Goal: Contribute content: Add original content to the website for others to see

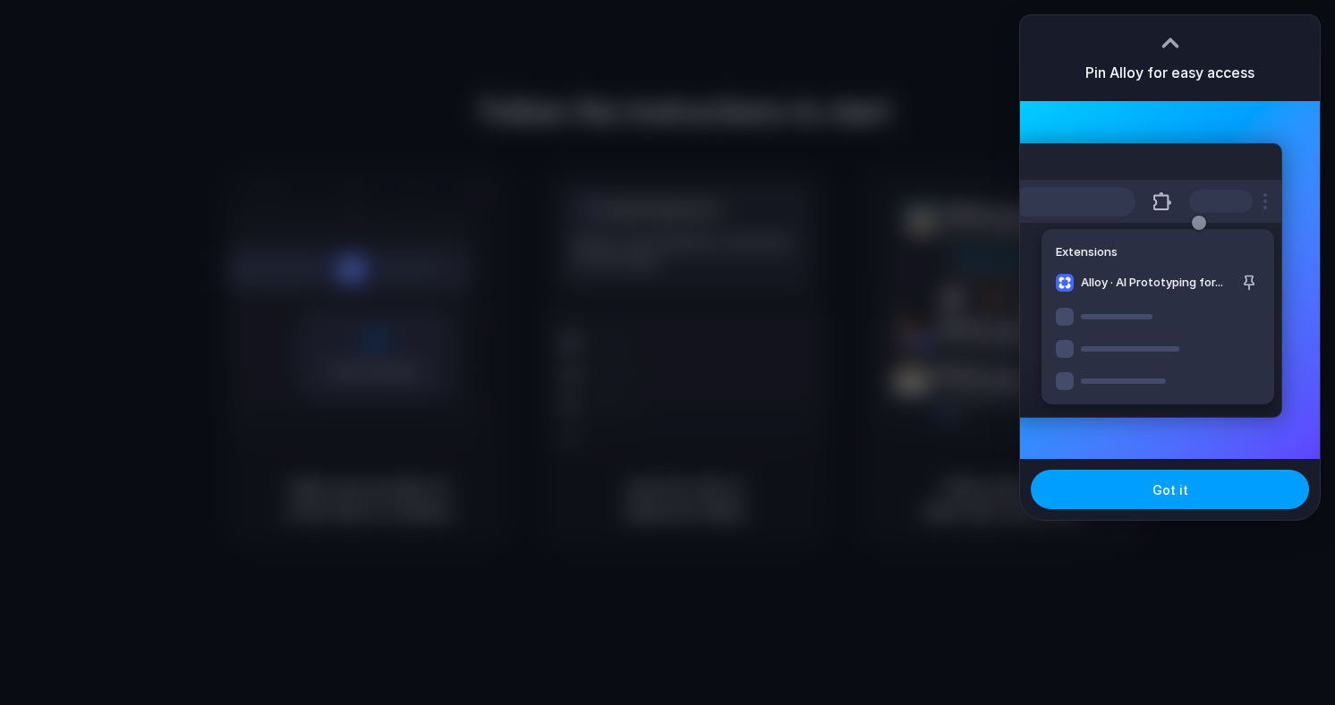
click at [1198, 499] on button "Got it" at bounding box center [1170, 489] width 278 height 39
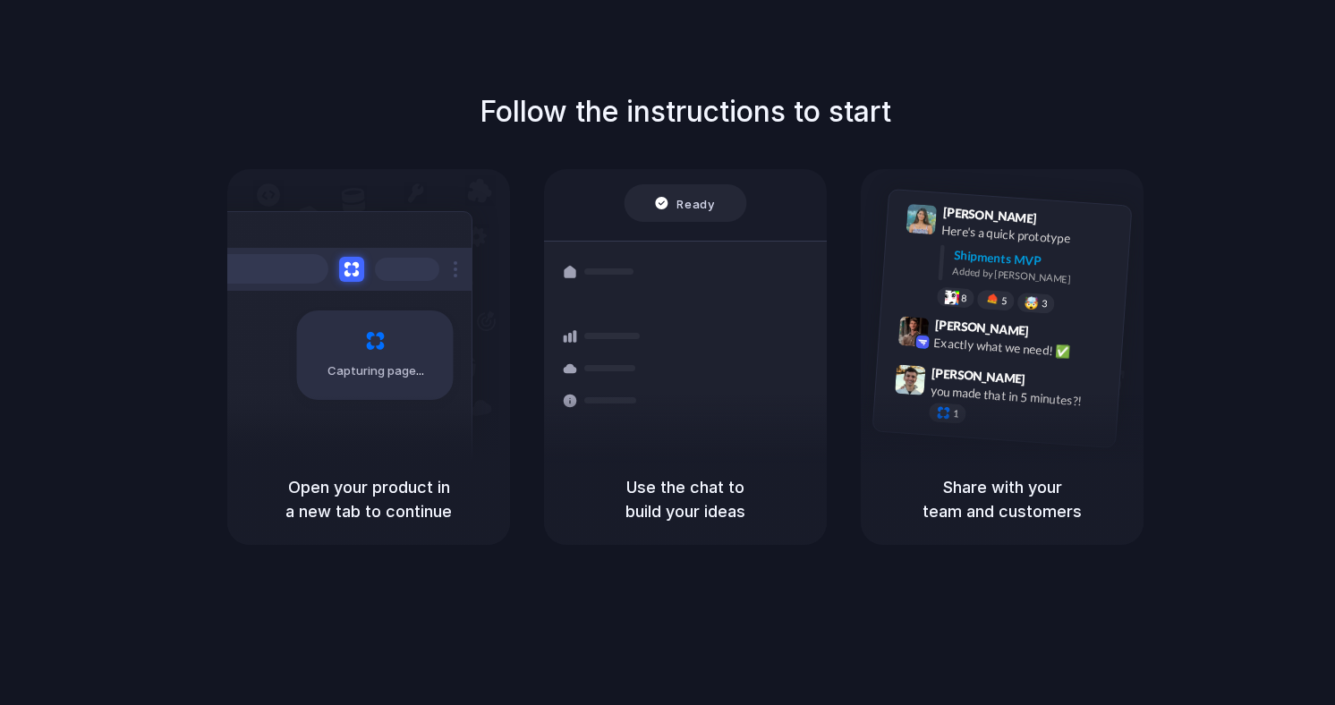
click at [785, 581] on div "Follow the instructions to start Capturing page Open your product in a new tab …" at bounding box center [685, 370] width 1371 height 741
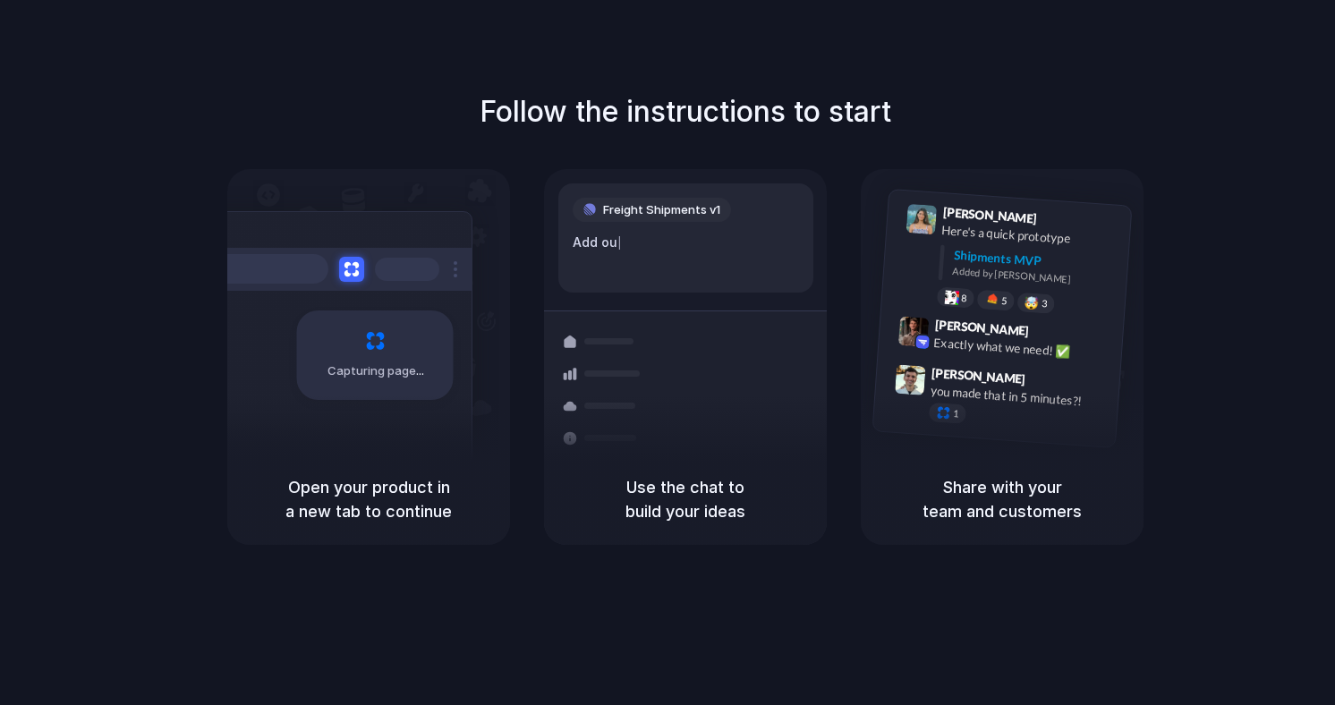
click at [750, 461] on div "Use the chat to build your ideas" at bounding box center [685, 499] width 283 height 91
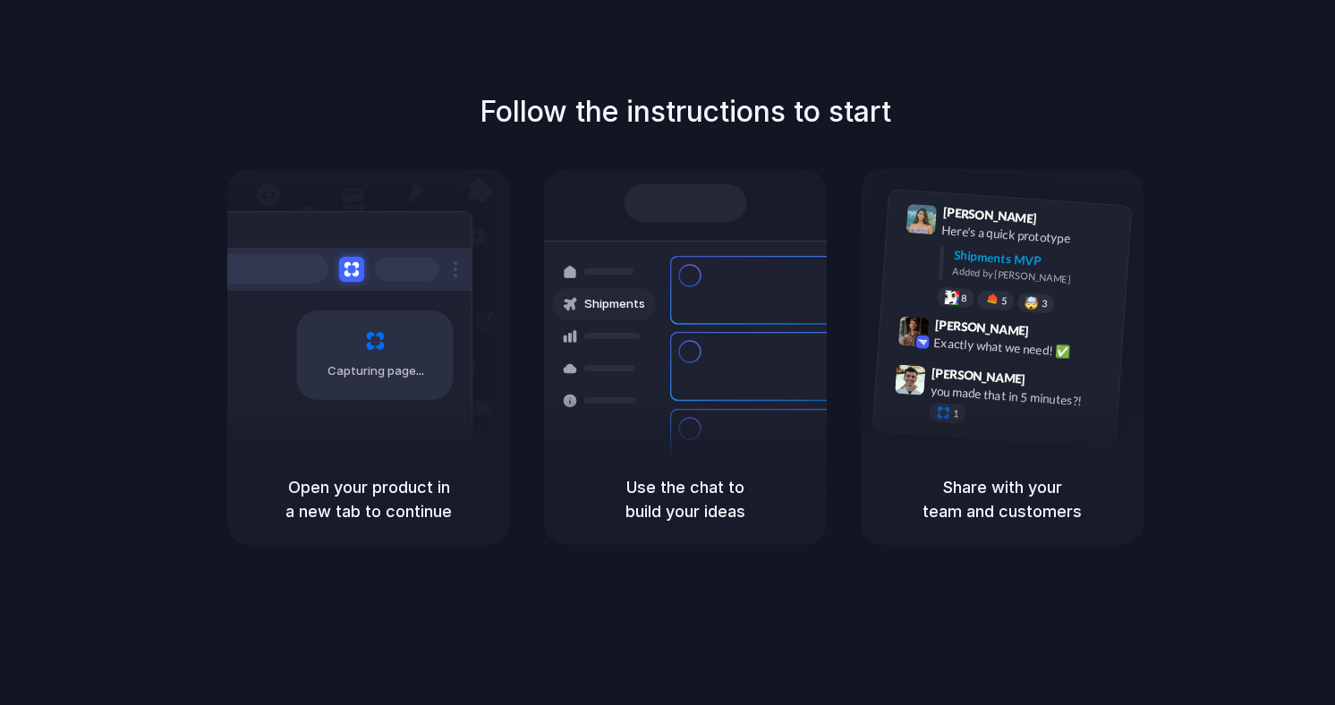
click at [668, 353] on div at bounding box center [668, 353] width 0 height 0
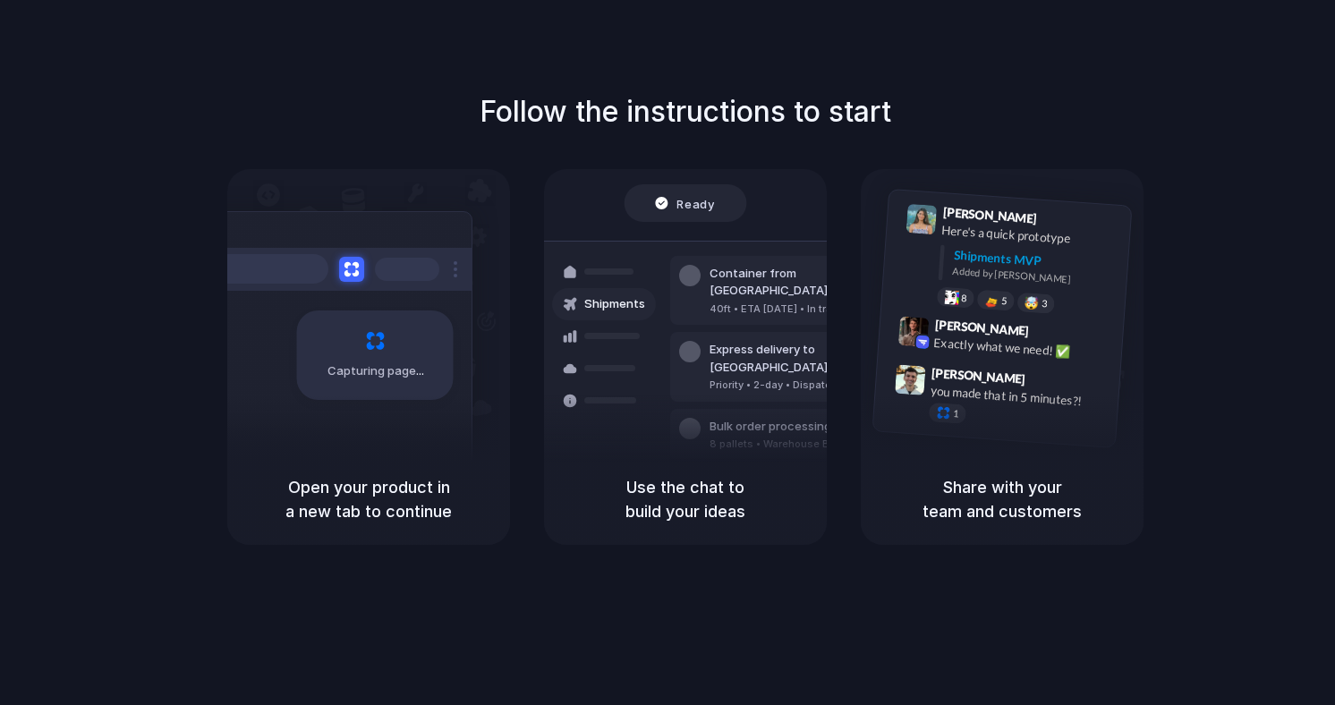
click at [668, 353] on div at bounding box center [668, 353] width 0 height 0
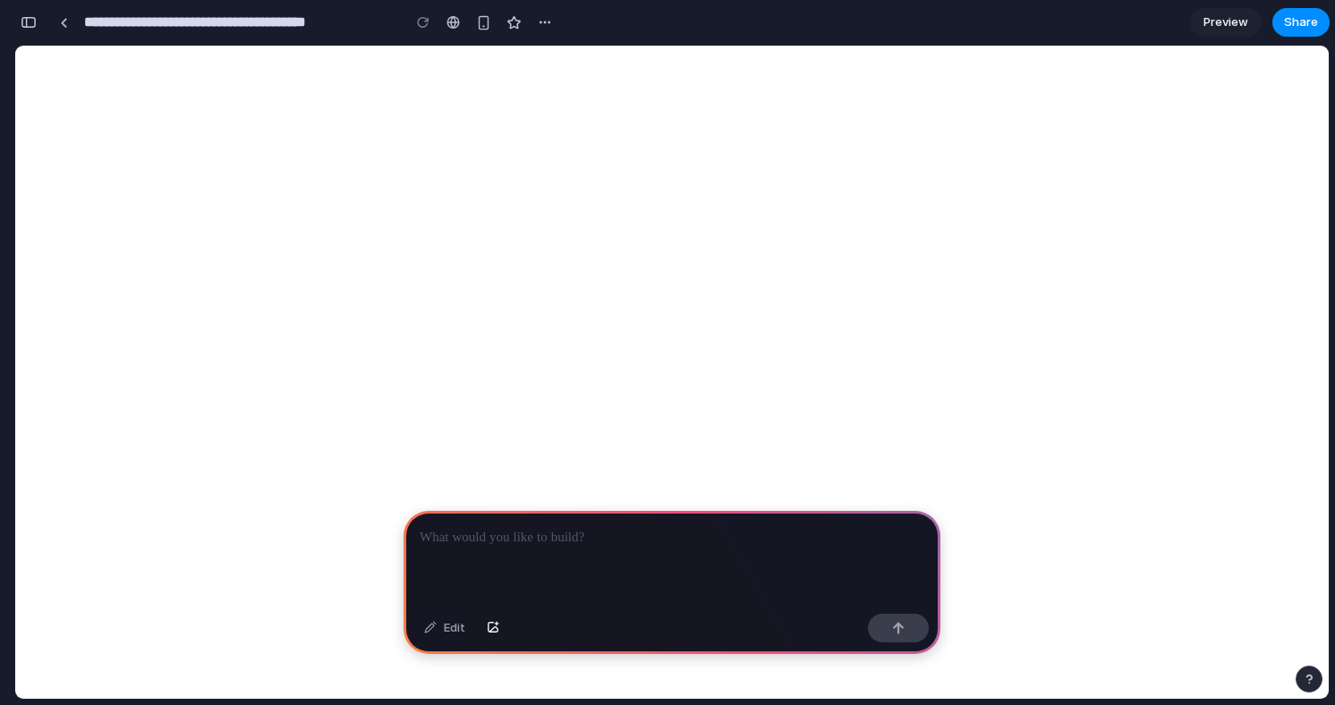
click at [607, 535] on p at bounding box center [672, 537] width 505 height 21
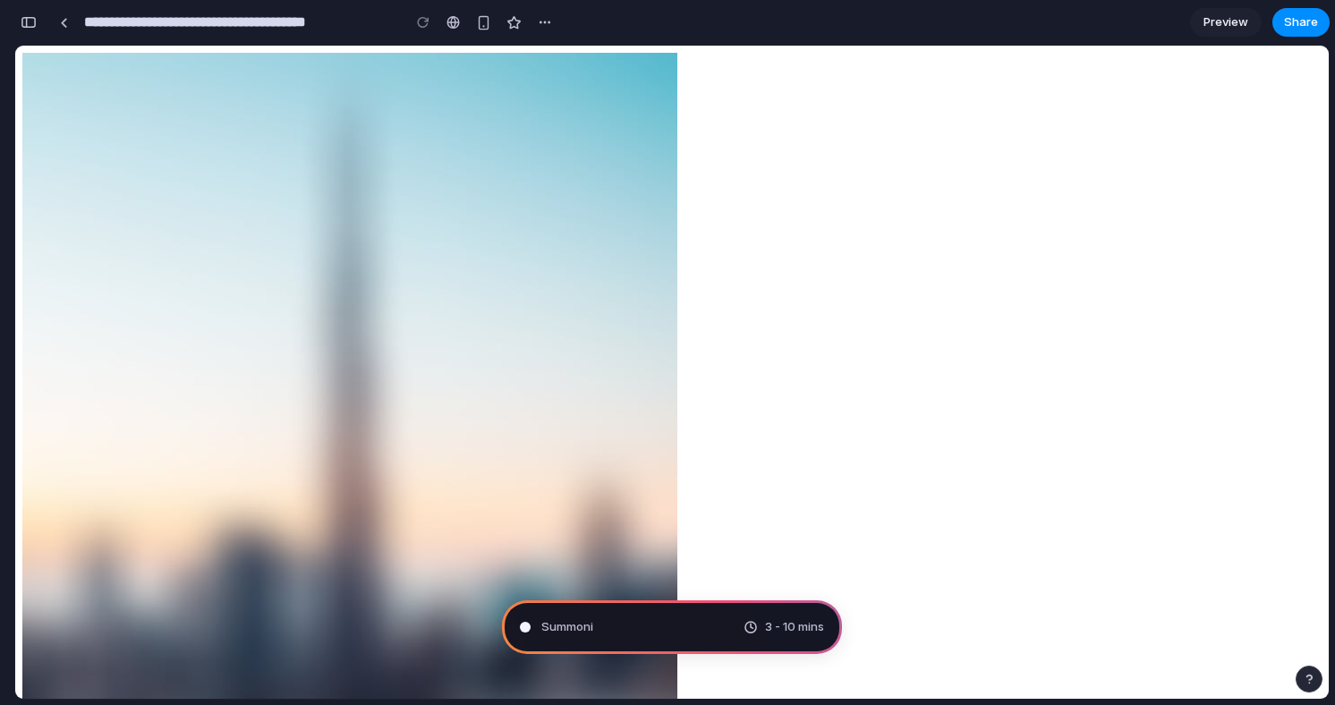
type input "**********"
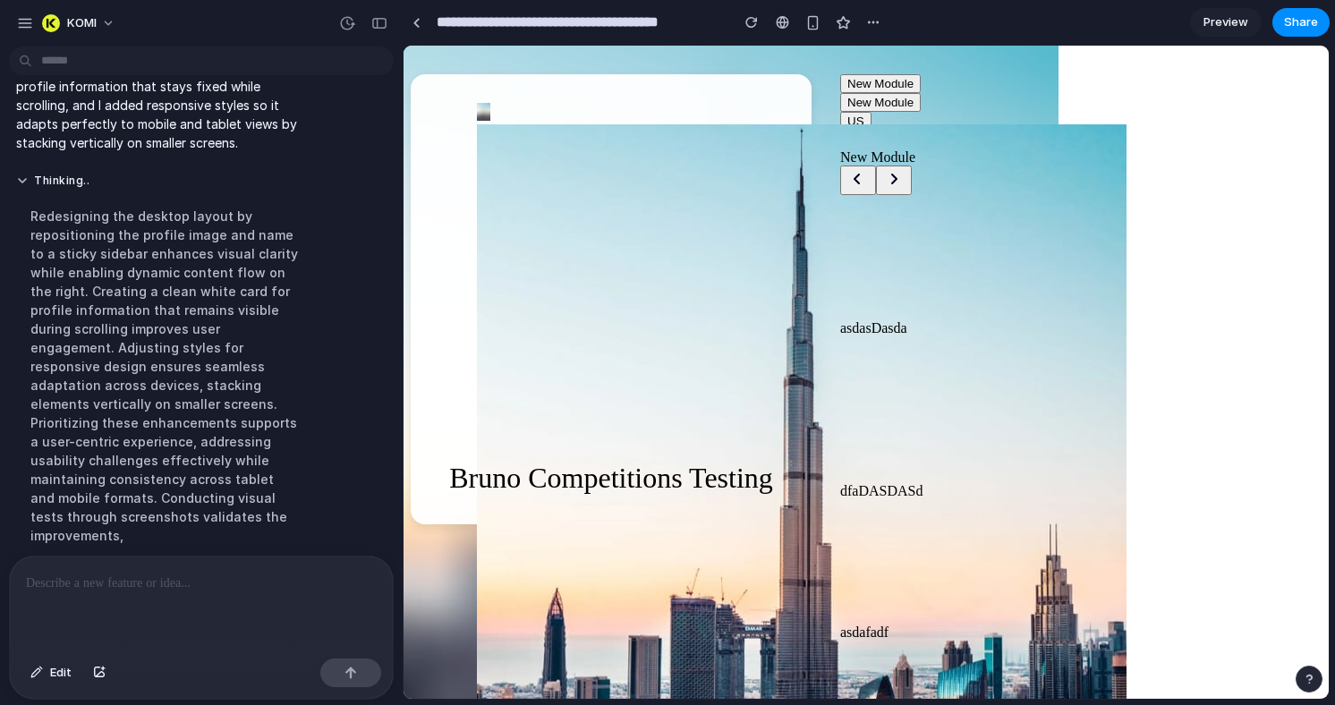
click at [1163, 296] on div at bounding box center [1011, 257] width 342 height 125
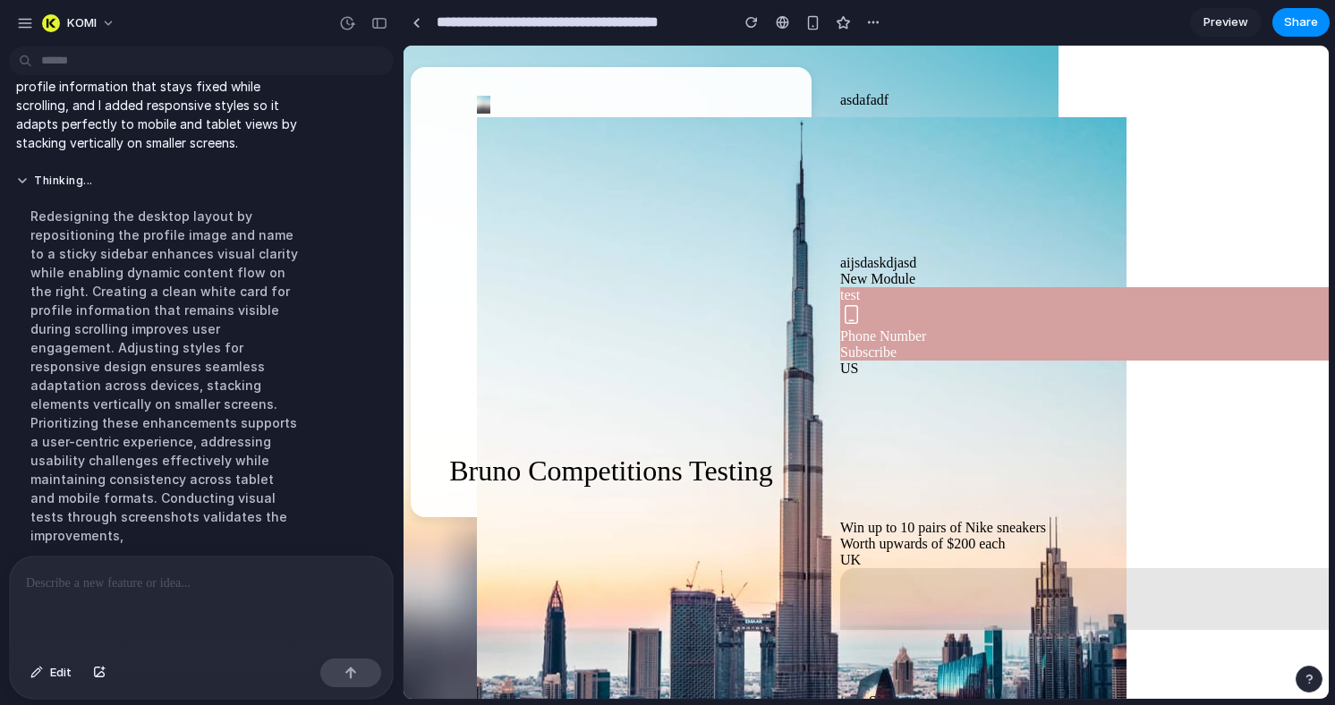
scroll to position [894, 0]
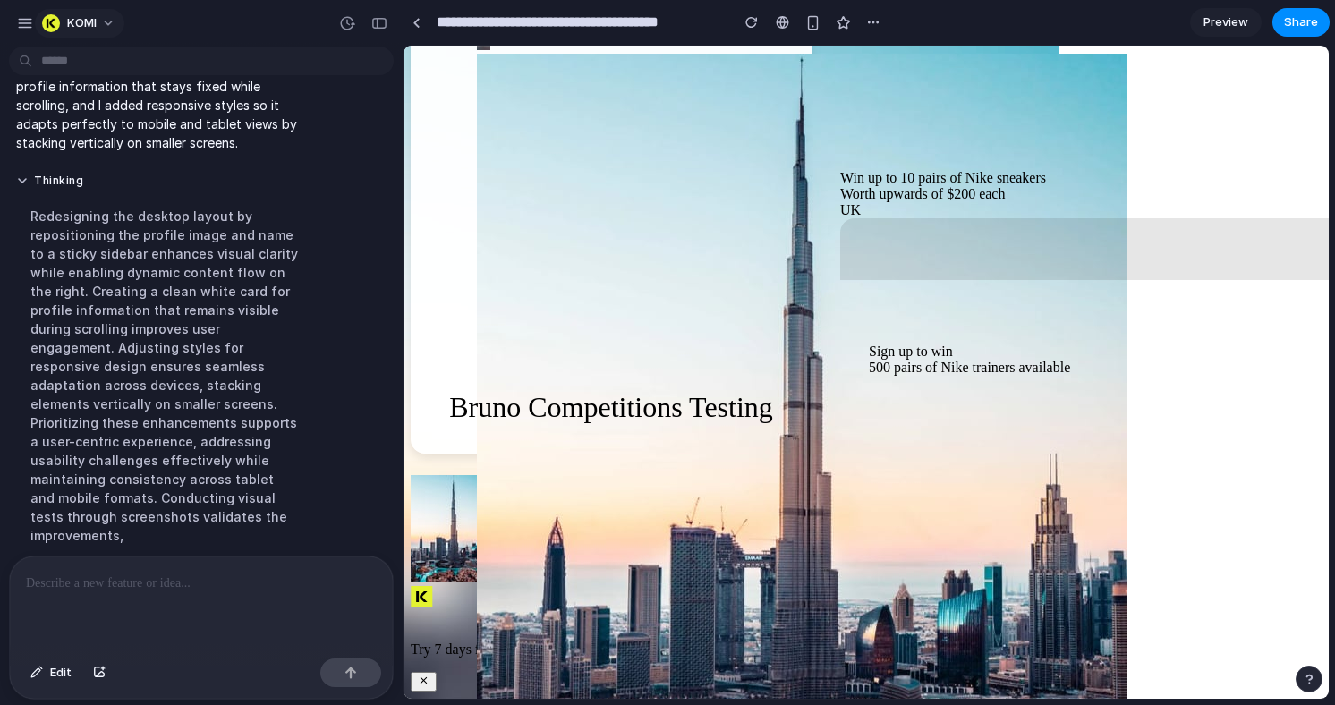
click at [90, 10] on button "KOMI" at bounding box center [79, 23] width 89 height 29
click at [16, 183] on button "Thinking" at bounding box center [165, 181] width 299 height 15
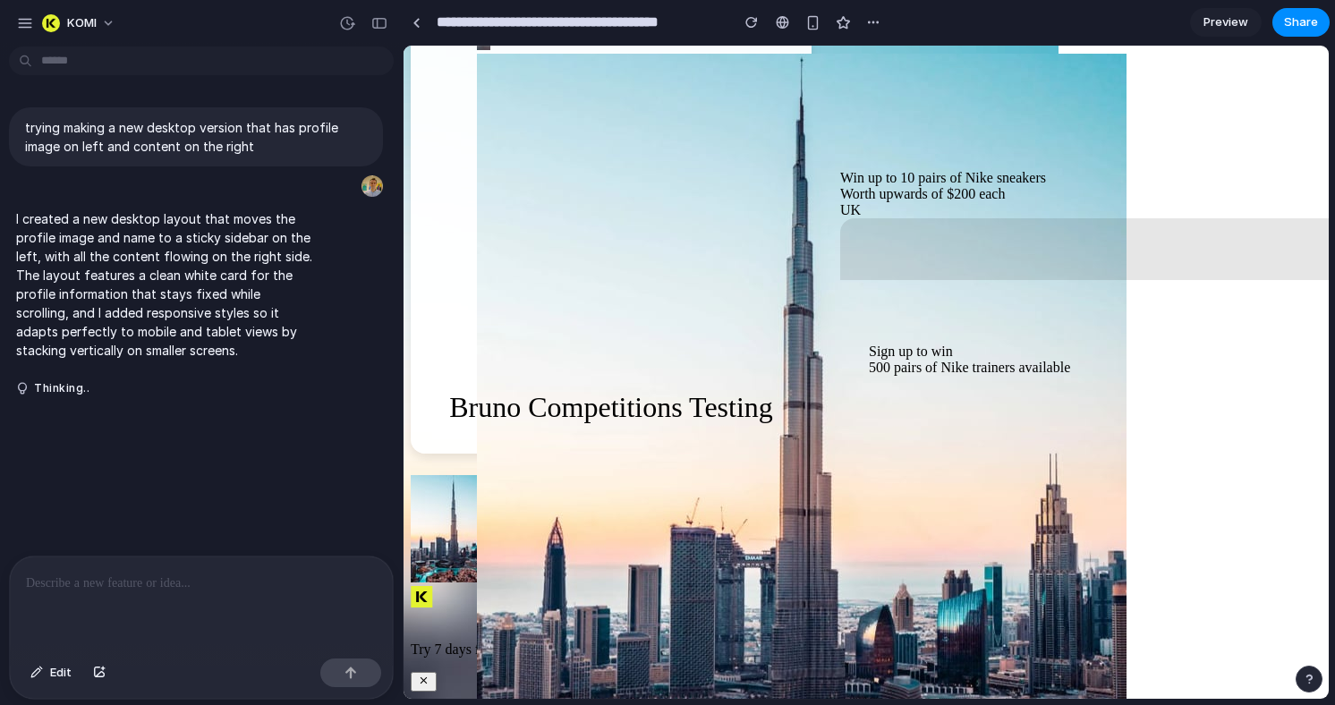
scroll to position [0, 0]
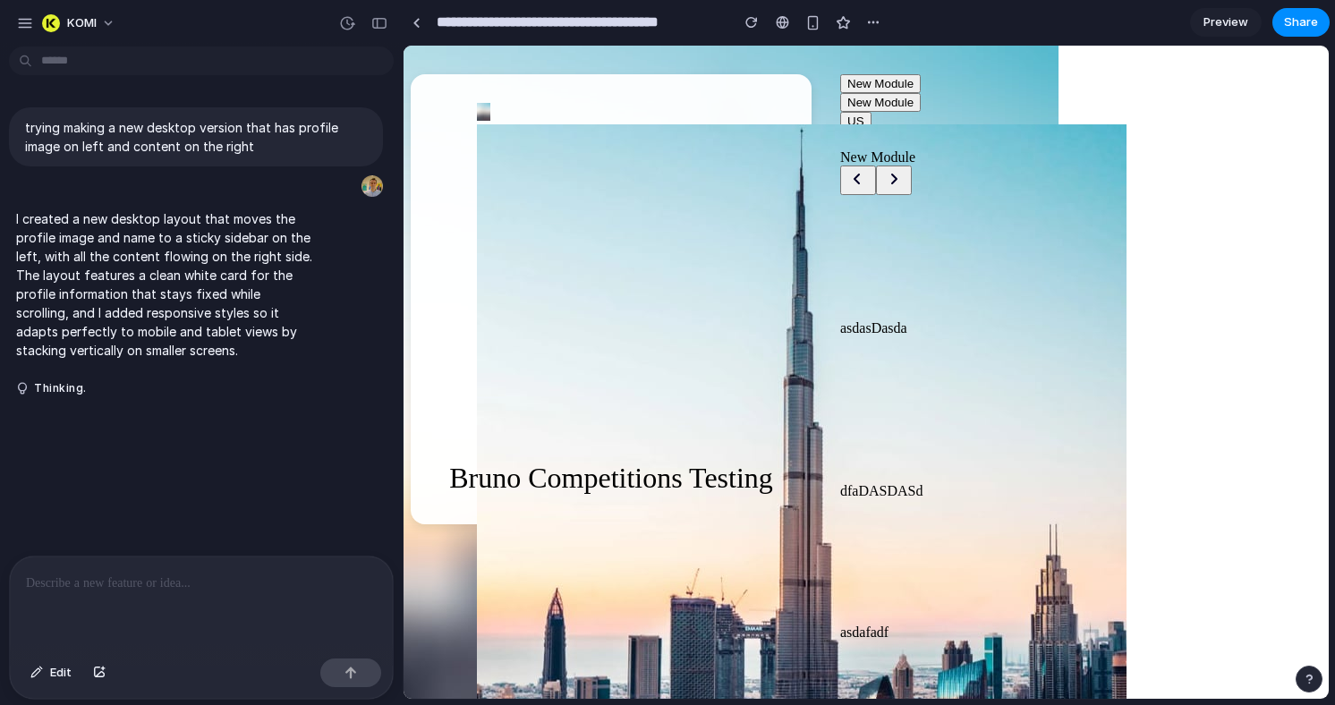
click at [897, 193] on button "button" at bounding box center [894, 181] width 36 height 30
click at [893, 189] on icon "button" at bounding box center [893, 178] width 21 height 21
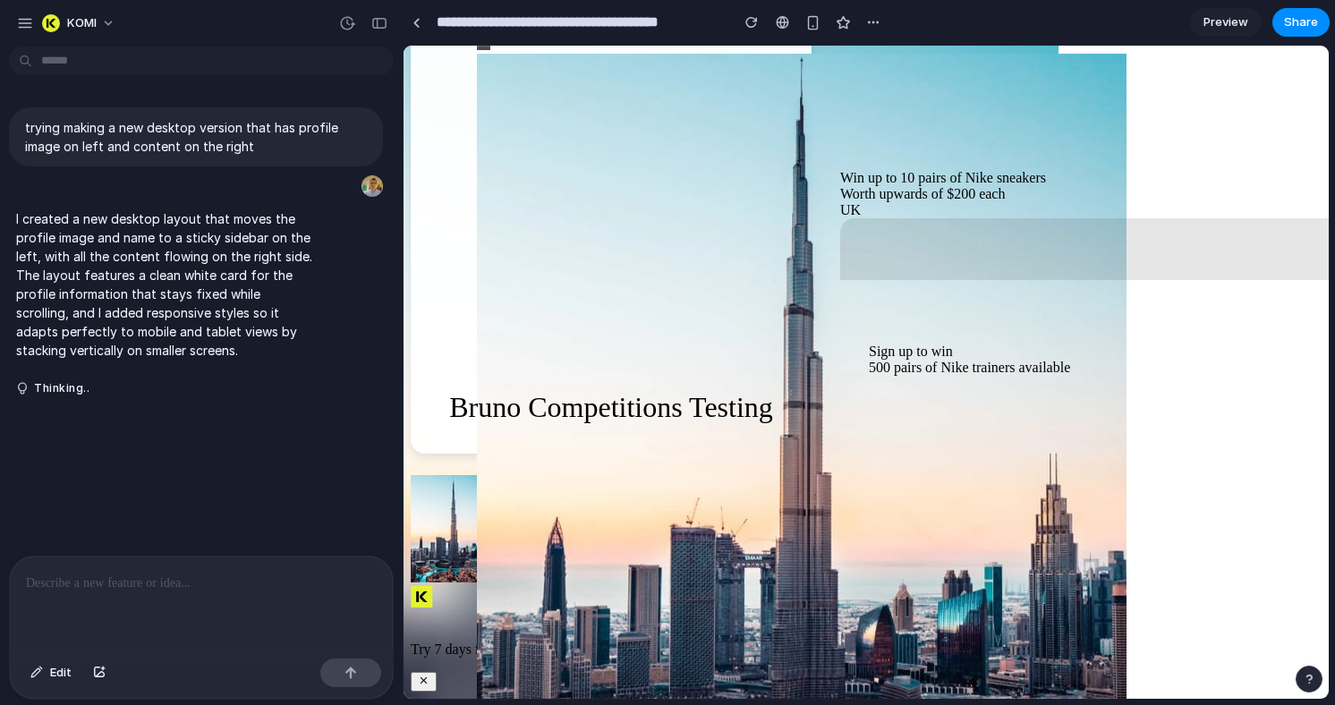
scroll to position [894, 0]
